Goal: Connect with others: Connect with others

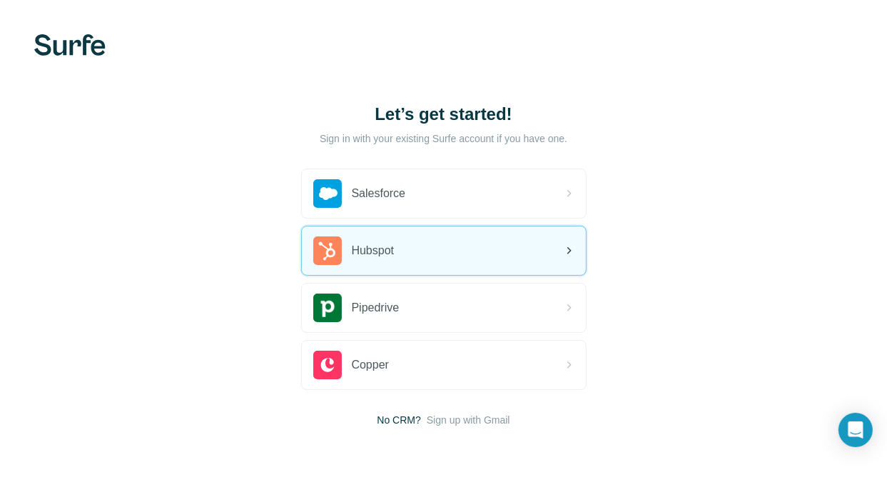
click at [523, 253] on div "Hubspot" at bounding box center [444, 250] width 284 height 49
